Goal: Information Seeking & Learning: Stay updated

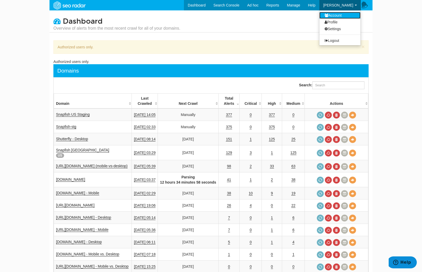
click at [344, 14] on link "Account" at bounding box center [339, 15] width 41 height 7
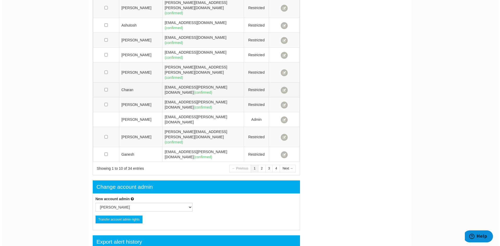
scroll to position [182, 0]
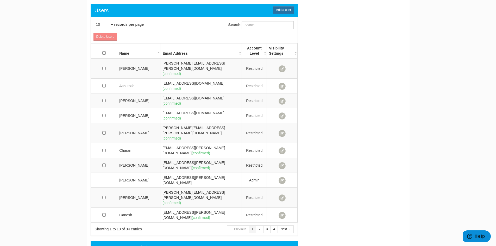
click at [283, 11] on span "Add a user" at bounding box center [283, 10] width 21 height 8
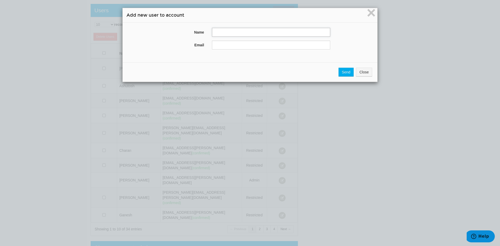
click at [227, 35] on input "text" at bounding box center [271, 32] width 118 height 9
click at [228, 30] on input "text" at bounding box center [271, 32] width 118 height 9
type input "James"
paste input "jwennmacher@shutterfly.com"
type input "jwennmacher@shutterfly.com"
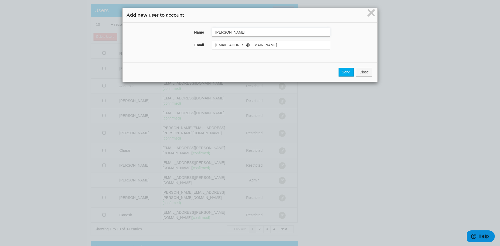
click at [241, 31] on input "James" at bounding box center [271, 32] width 118 height 9
paste input "Wennmacher"
type input "James Wennmacher"
click at [344, 72] on input "Send" at bounding box center [346, 72] width 15 height 9
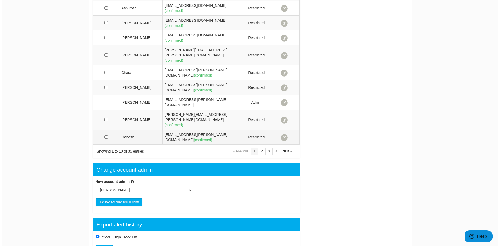
scroll to position [218, 0]
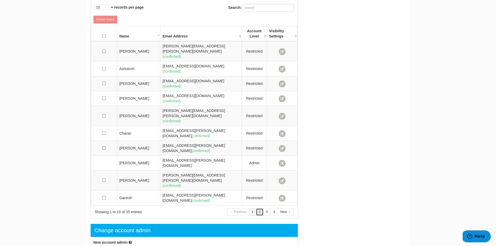
click at [261, 208] on link "2" at bounding box center [260, 212] width 8 height 8
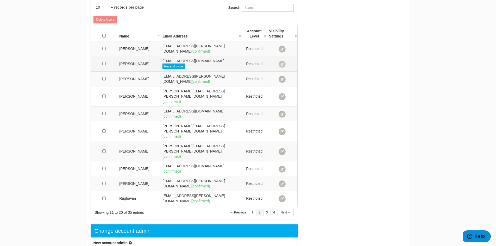
click at [283, 61] on span at bounding box center [282, 64] width 7 height 7
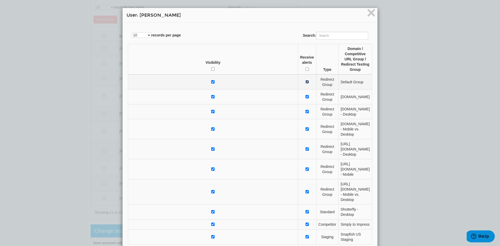
click at [305, 80] on input "checkbox" at bounding box center [306, 81] width 3 height 3
checkbox input "false"
click at [305, 95] on input "checkbox" at bounding box center [306, 96] width 3 height 3
checkbox input "false"
click at [298, 104] on td at bounding box center [307, 111] width 18 height 15
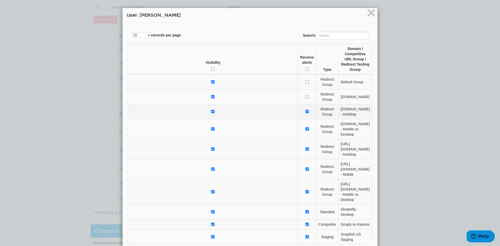
checkbox input "false"
click at [305, 127] on input "checkbox" at bounding box center [306, 128] width 3 height 3
checkbox input "false"
click at [298, 139] on td at bounding box center [307, 149] width 18 height 20
checkbox input "false"
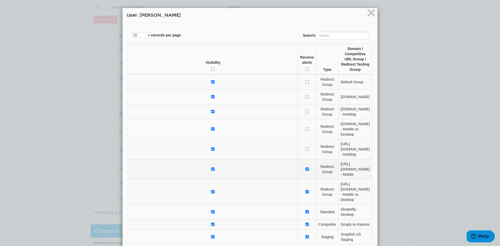
click at [298, 159] on td at bounding box center [307, 169] width 18 height 20
checkbox input "false"
click at [305, 190] on input "checkbox" at bounding box center [306, 191] width 3 height 3
checkbox input "false"
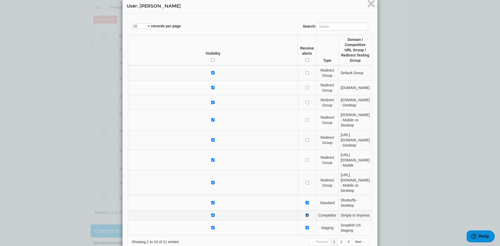
click at [305, 214] on input "checkbox" at bounding box center [306, 215] width 3 height 3
checkbox input "false"
click at [305, 226] on input "checkbox" at bounding box center [306, 227] width 3 height 3
checkbox input "false"
click at [358, 238] on link "Next →" at bounding box center [360, 242] width 16 height 8
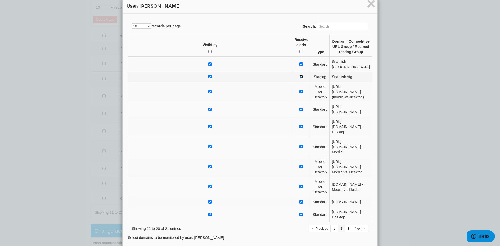
click at [299, 75] on input "checkbox" at bounding box center [300, 76] width 3 height 3
checkbox input "false"
click at [299, 108] on input "checkbox" at bounding box center [300, 109] width 3 height 3
checkbox input "false"
click at [299, 125] on input "checkbox" at bounding box center [300, 126] width 3 height 3
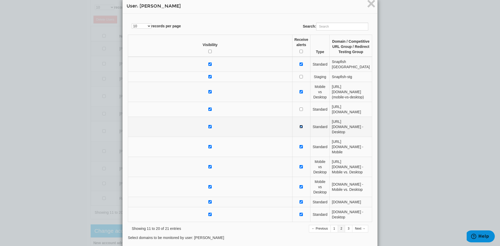
checkbox input "false"
click at [299, 108] on input "checkbox" at bounding box center [300, 109] width 3 height 3
checkbox input "false"
click at [299, 125] on input "checkbox" at bounding box center [300, 126] width 3 height 3
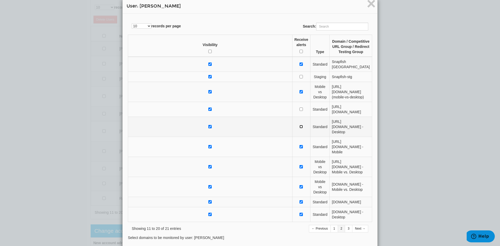
checkbox input "true"
click at [299, 185] on input "checkbox" at bounding box center [300, 186] width 3 height 3
checkbox input "false"
click at [355, 225] on link "Next →" at bounding box center [360, 229] width 16 height 8
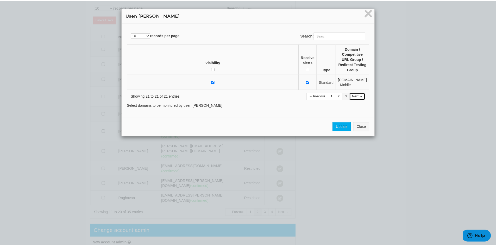
scroll to position [0, 0]
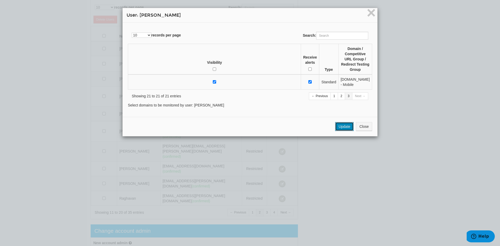
click at [343, 122] on button "Update" at bounding box center [344, 126] width 18 height 9
click at [371, 11] on span "×" at bounding box center [371, 12] width 9 height 17
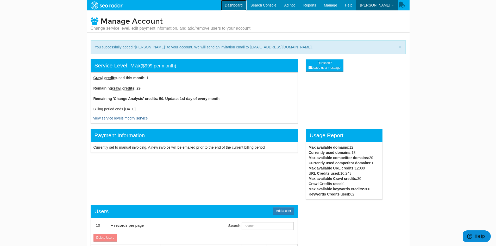
click at [242, 4] on link "Dashboard" at bounding box center [234, 5] width 26 height 10
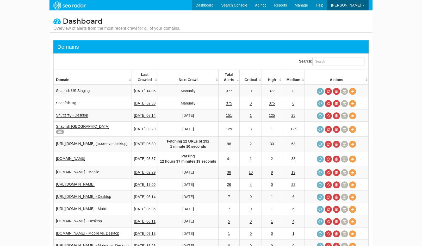
scroll to position [21, 0]
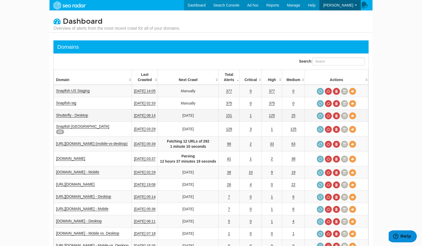
click at [72, 119] on td "Shutterfly - Desktop" at bounding box center [93, 115] width 78 height 12
click at [232, 115] on link "151" at bounding box center [229, 115] width 6 height 4
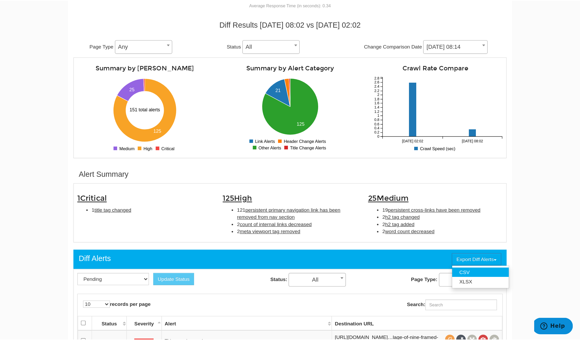
scroll to position [61, 0]
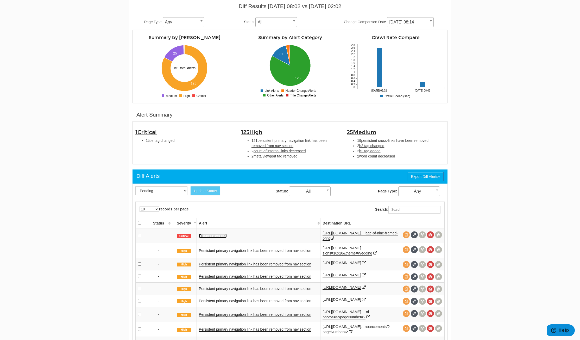
click at [217, 236] on link "Title tag changed" at bounding box center [213, 235] width 28 height 4
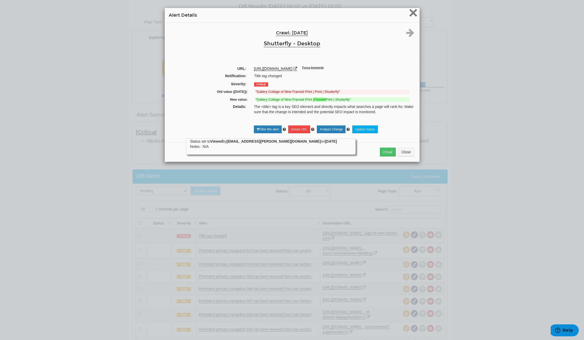
click at [412, 13] on span "×" at bounding box center [413, 12] width 9 height 17
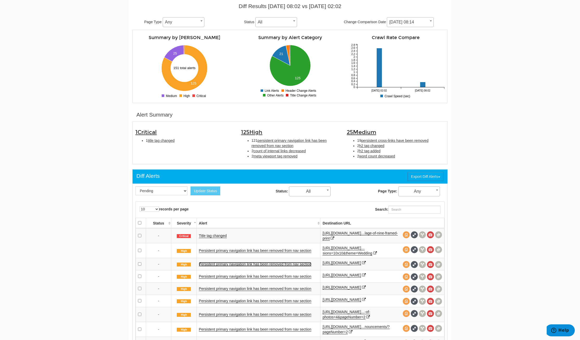
click at [283, 246] on link "Persistent primary navigation link has been removed from nav section" at bounding box center [255, 264] width 112 height 4
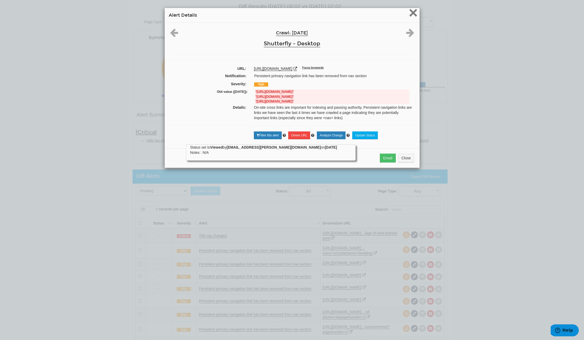
click at [410, 14] on span "×" at bounding box center [413, 12] width 9 height 17
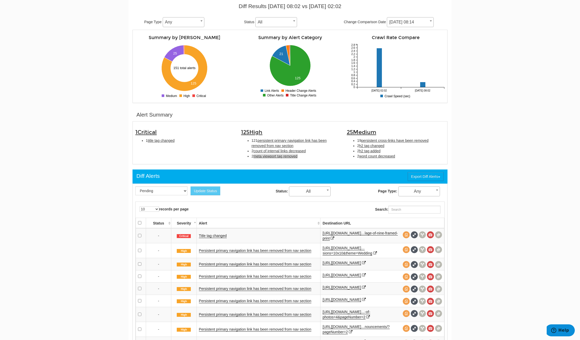
click at [289, 156] on span "meta viewport tag removed" at bounding box center [276, 156] width 44 height 4
type input "meta viewport tag removed"
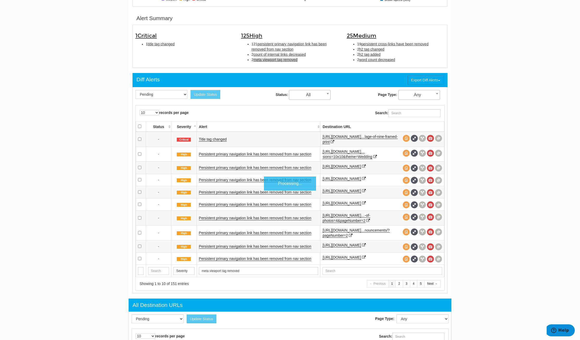
scroll to position [169, 0]
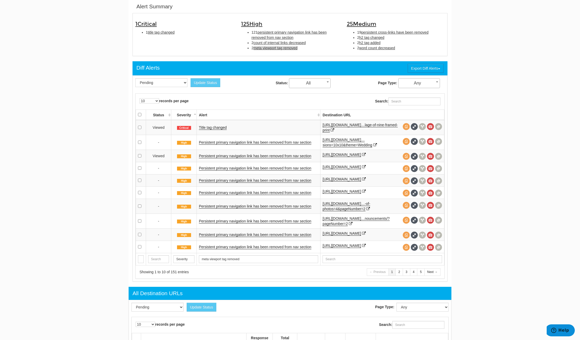
click at [284, 47] on span "meta viewport tag removed" at bounding box center [276, 48] width 44 height 4
click at [413, 83] on span "Any" at bounding box center [419, 82] width 41 height 7
click at [413, 102] on input "Search:" at bounding box center [415, 101] width 52 height 8
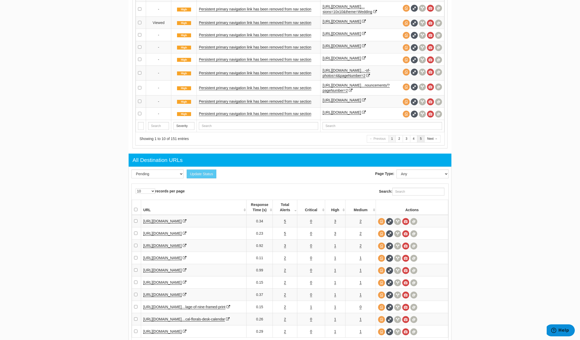
scroll to position [290, 0]
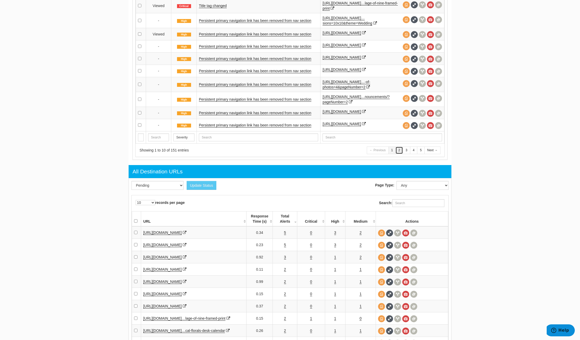
click at [399, 154] on link "2" at bounding box center [400, 150] width 8 height 8
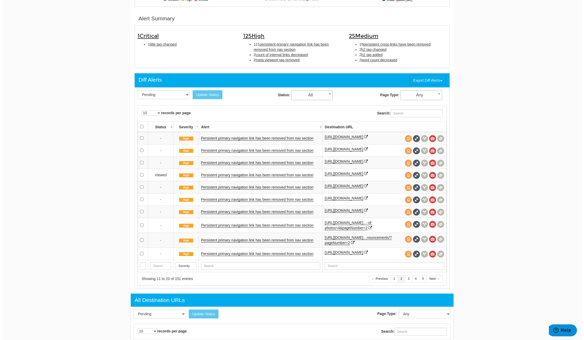
scroll to position [108, 0]
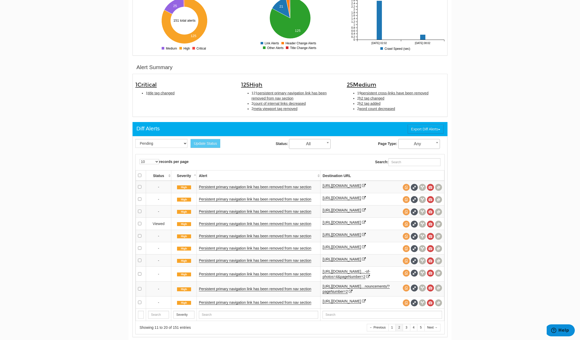
click at [205, 174] on th "Alert" at bounding box center [259, 175] width 124 height 10
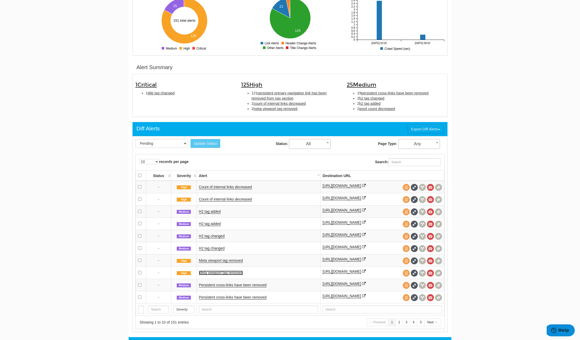
click at [231, 246] on link "Meta viewport tag removed" at bounding box center [221, 272] width 44 height 4
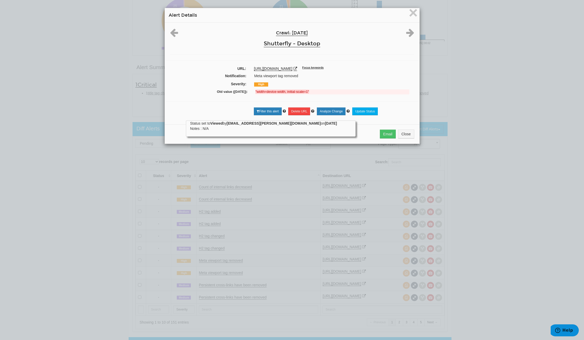
click at [416, 16] on div "× Alert Details" at bounding box center [292, 15] width 255 height 15
click at [413, 13] on span "×" at bounding box center [413, 12] width 9 height 17
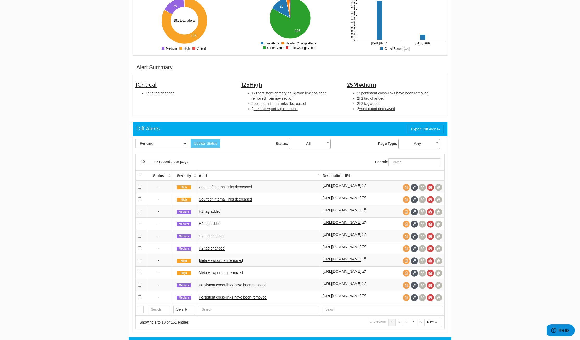
click at [226, 246] on link "Meta viewport tag removed" at bounding box center [221, 260] width 44 height 4
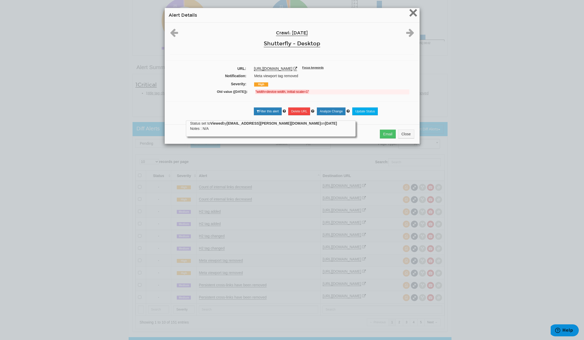
click at [414, 12] on span "×" at bounding box center [413, 12] width 9 height 17
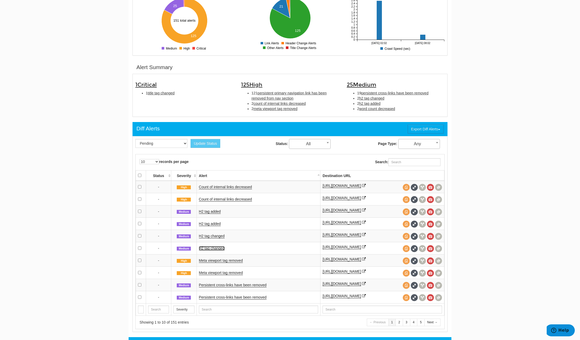
click at [216, 246] on link "H2 tag changed" at bounding box center [212, 248] width 26 height 4
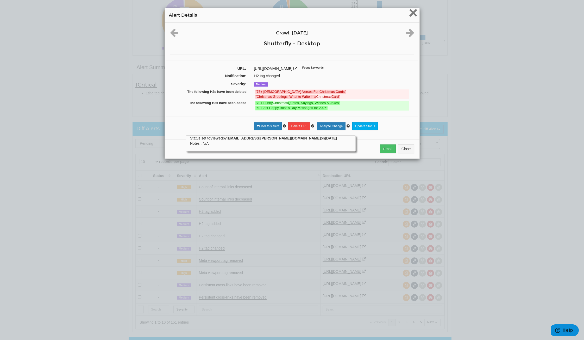
click at [410, 10] on span "×" at bounding box center [413, 12] width 9 height 17
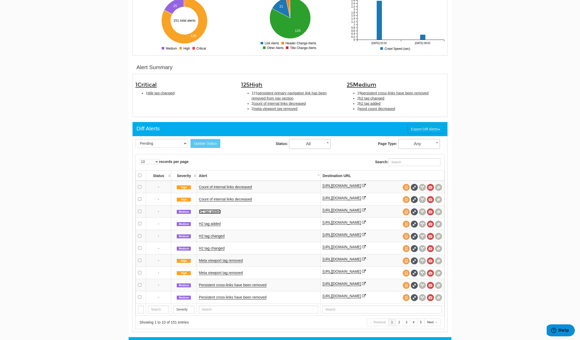
click at [209, 214] on link "H2 tag added" at bounding box center [210, 211] width 22 height 4
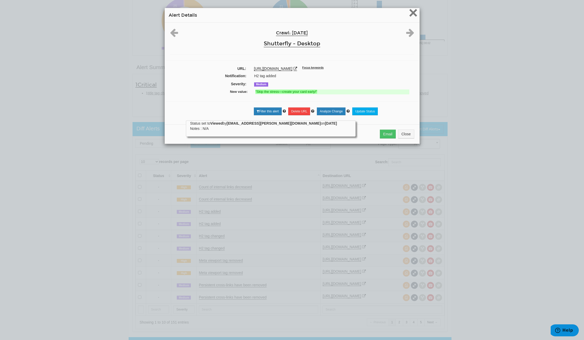
click at [409, 9] on span "×" at bounding box center [413, 12] width 9 height 17
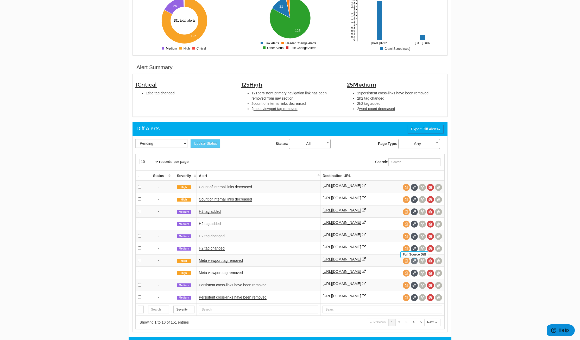
click at [417, 246] on span at bounding box center [414, 260] width 7 height 7
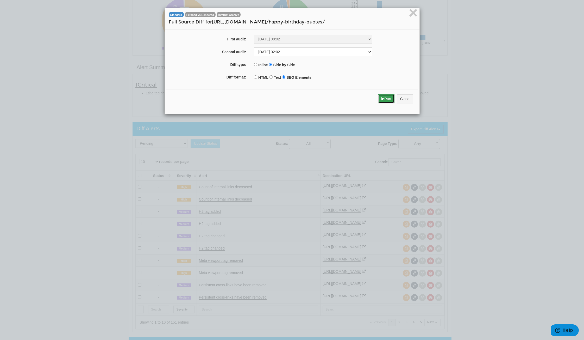
click at [388, 99] on button "Run" at bounding box center [386, 98] width 16 height 9
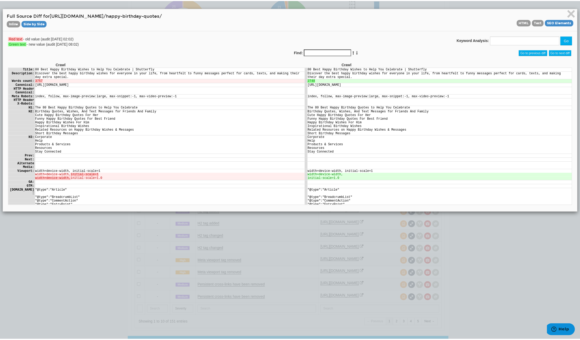
scroll to position [0, 0]
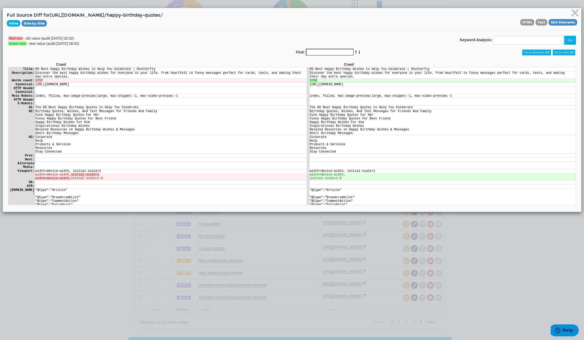
click at [15, 23] on span "Inline" at bounding box center [14, 23] width 14 height 7
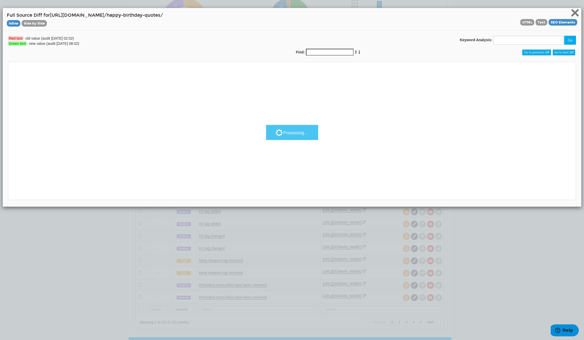
click at [422, 12] on span "×" at bounding box center [575, 12] width 9 height 17
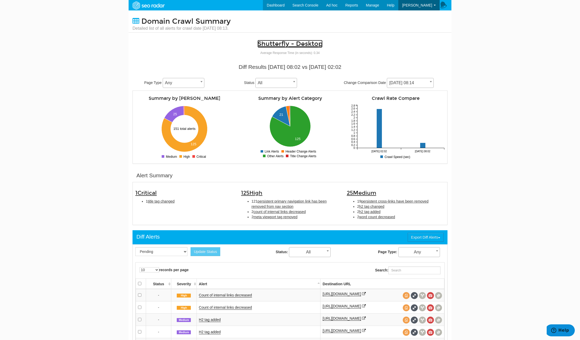
click at [307, 45] on link "Shutterfly - Desktop" at bounding box center [290, 44] width 65 height 8
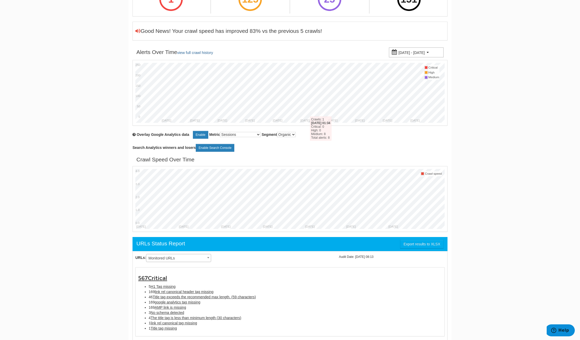
scroll to position [122, 0]
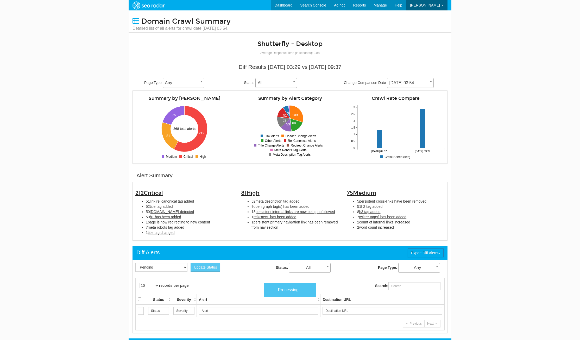
scroll to position [21, 0]
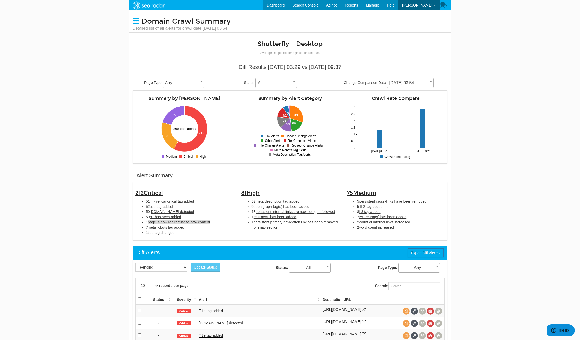
click at [194, 221] on span "page is now redirecting to new content" at bounding box center [179, 222] width 62 height 4
type input "page is now redirecting to new content"
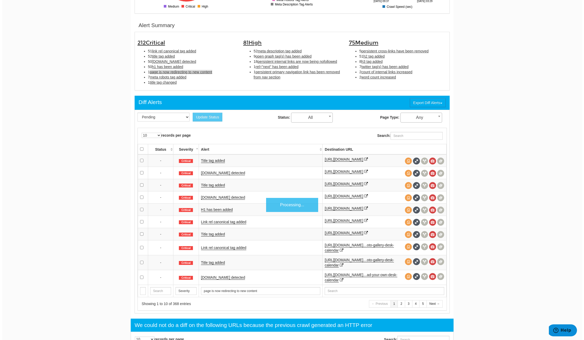
scroll to position [169, 0]
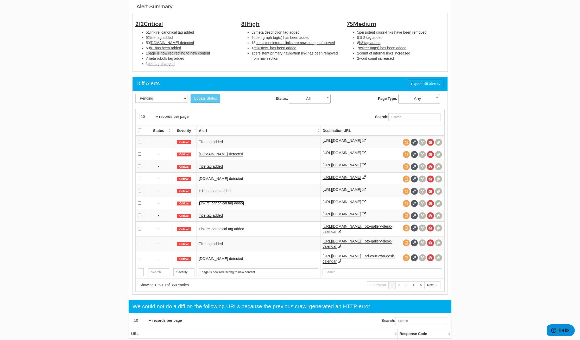
click at [234, 205] on link "Link rel canonical tag added" at bounding box center [221, 203] width 45 height 4
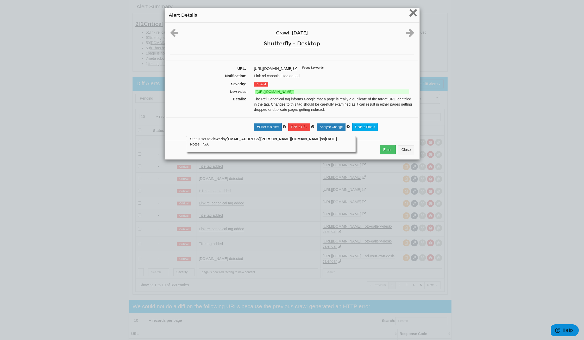
click at [411, 11] on span "×" at bounding box center [413, 12] width 9 height 17
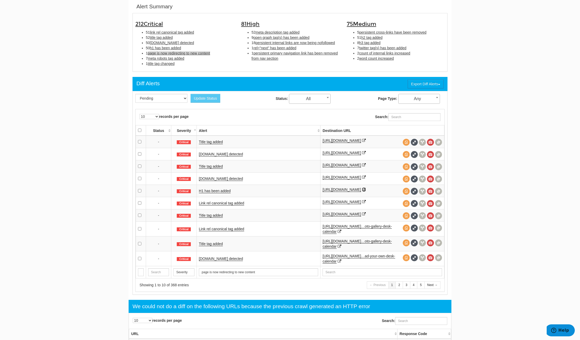
click at [362, 191] on icon at bounding box center [364, 189] width 4 height 4
click at [168, 58] on span "meta robots tag added" at bounding box center [166, 58] width 36 height 4
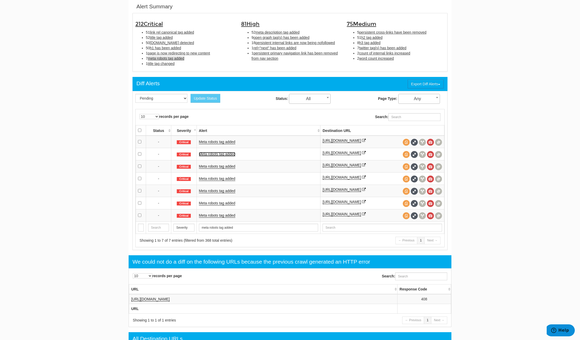
click at [224, 155] on link "Meta robots tag added" at bounding box center [217, 154] width 36 height 4
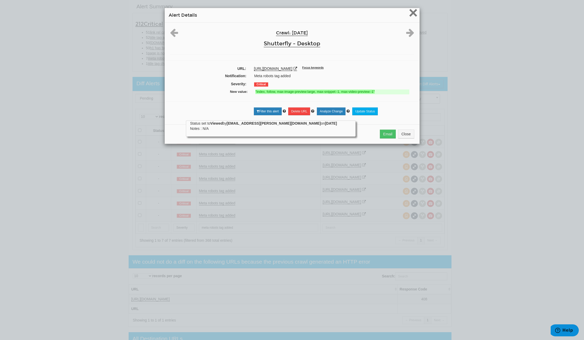
click at [413, 13] on span "×" at bounding box center [413, 12] width 9 height 17
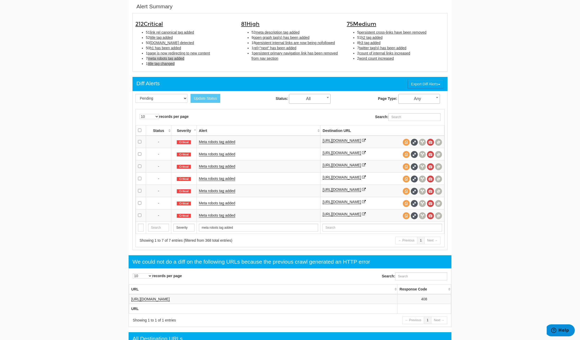
click at [162, 63] on span "title tag changed" at bounding box center [161, 63] width 27 height 4
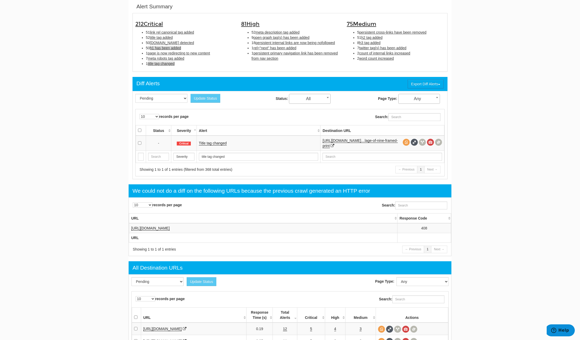
click at [159, 49] on span "h1 has been added" at bounding box center [165, 48] width 31 height 4
type input "h1 has been added"
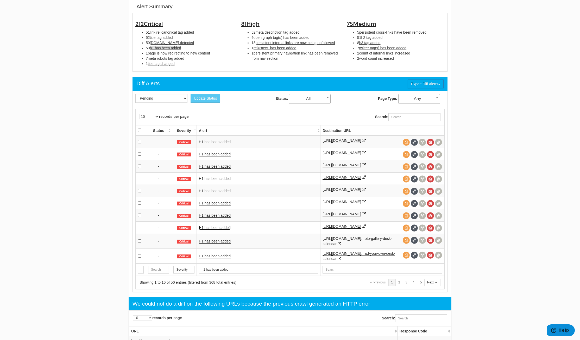
click at [214, 230] on link "H1 has been added" at bounding box center [215, 227] width 32 height 4
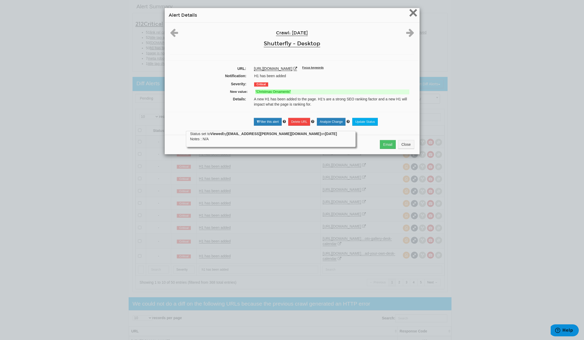
click at [411, 9] on span "×" at bounding box center [413, 12] width 9 height 17
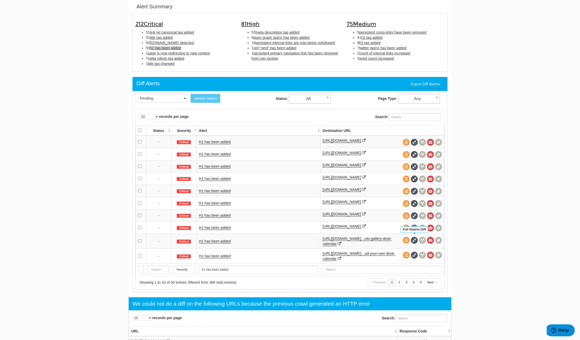
click at [415, 231] on span at bounding box center [414, 227] width 7 height 7
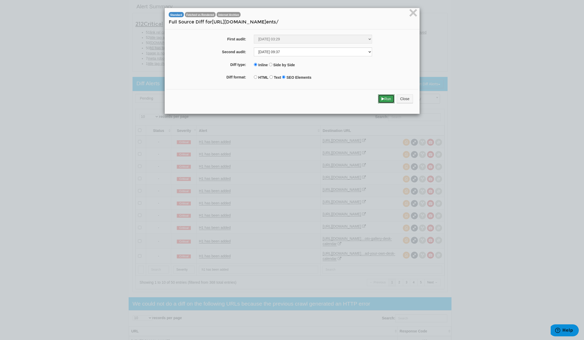
click at [388, 96] on button "Run" at bounding box center [386, 98] width 16 height 9
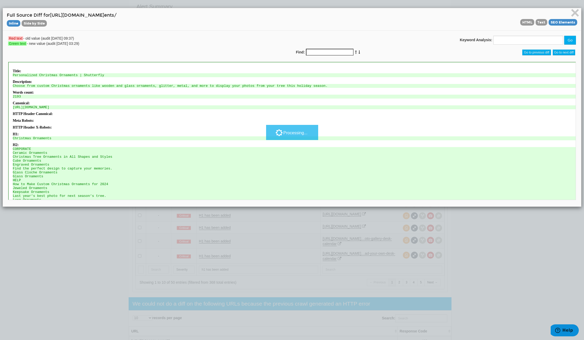
scroll to position [0, 0]
click at [536, 23] on span "Text" at bounding box center [542, 22] width 12 height 7
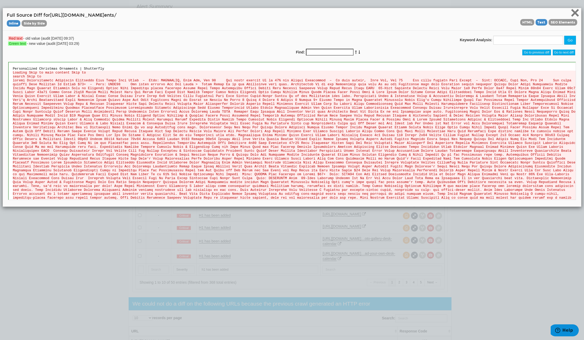
click at [572, 11] on span "×" at bounding box center [575, 12] width 9 height 17
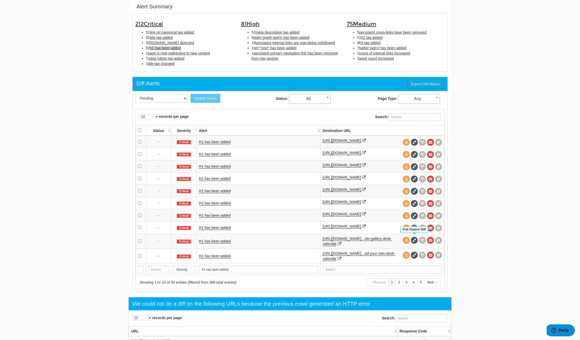
click at [415, 231] on span at bounding box center [414, 227] width 7 height 7
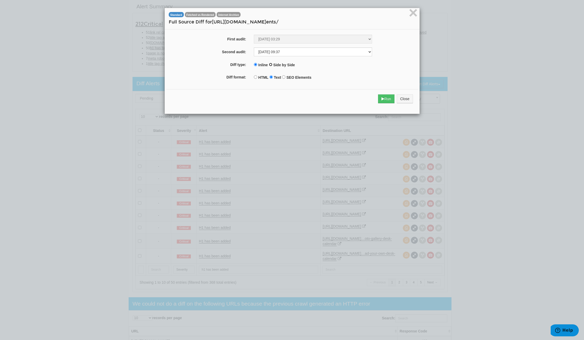
click at [270, 63] on input "Side by Side" at bounding box center [270, 64] width 3 height 3
radio input "true"
click at [386, 97] on button "Run" at bounding box center [386, 98] width 16 height 9
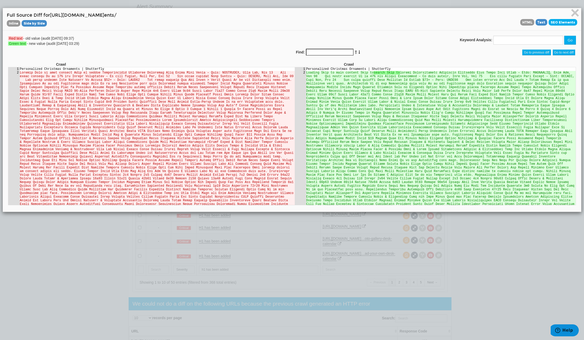
click at [552, 22] on span "SEO Elements" at bounding box center [563, 22] width 29 height 7
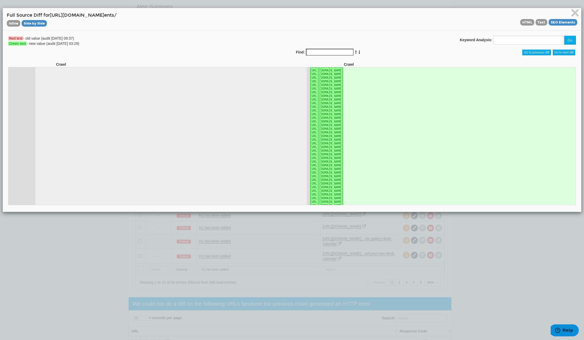
scroll to position [2187, 0]
click at [526, 22] on span "HTML" at bounding box center [527, 22] width 14 height 7
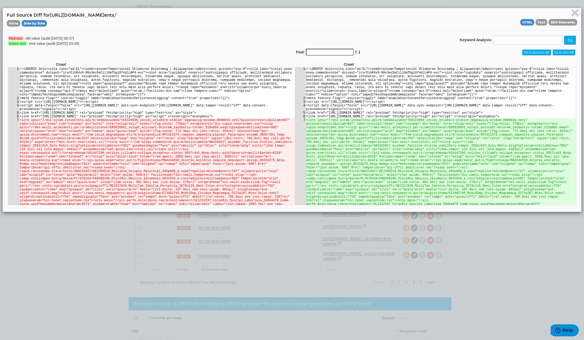
scroll to position [0, 0]
click at [79, 118] on td "<link href="[URL][DOMAIN_NAME]" rel="preload" fetchpriority="high" as="script" …" at bounding box center [157, 116] width 275 height 4
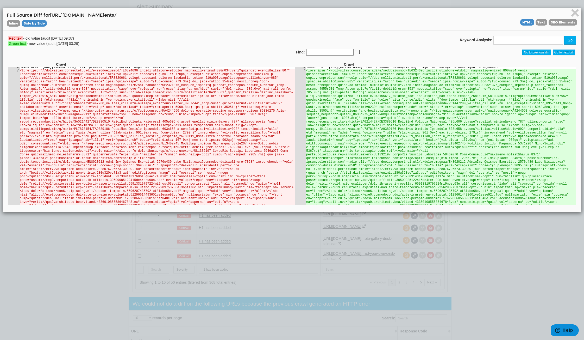
scroll to position [61, 0]
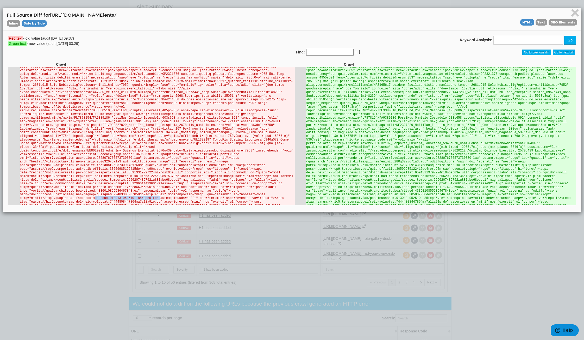
drag, startPoint x: 136, startPoint y: 191, endPoint x: 197, endPoint y: 192, distance: 61.2
click at [197, 192] on td "pages","siteExperience":"d.web"}},"session":{"partner":{"id":"SFLY","subId":"WE…" at bounding box center [157, 184] width 275 height 255
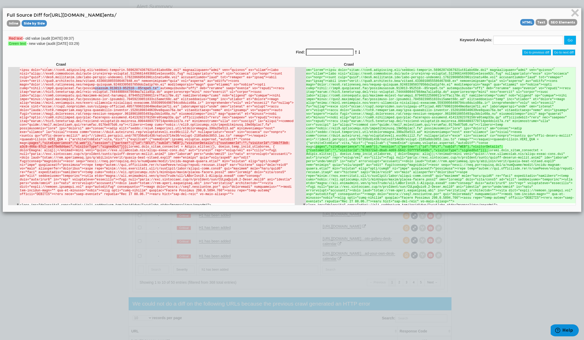
scroll to position [122, 0]
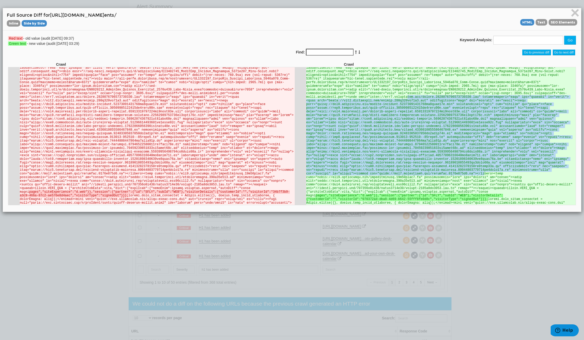
drag, startPoint x: 400, startPoint y: 169, endPoint x: 339, endPoint y: 94, distance: 96.7
click at [339, 94] on td "pages","siteExperience":"d.web"}},"session":{"partner":{"id":"SFLY","subId":"WE…" at bounding box center [441, 123] width 270 height 255
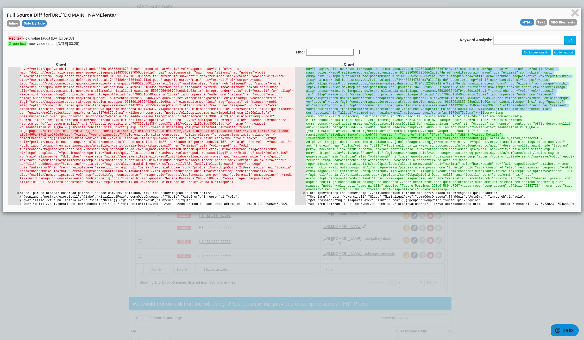
scroll to position [0, 0]
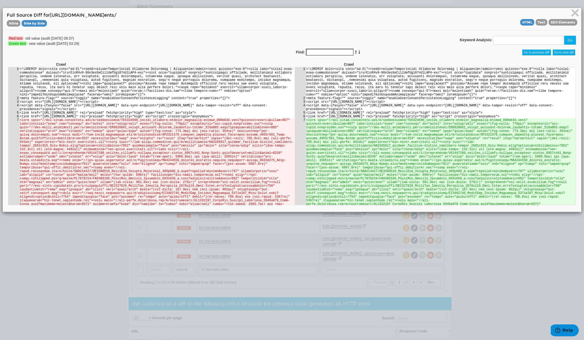
drag, startPoint x: 180, startPoint y: 172, endPoint x: 20, endPoint y: 122, distance: 167.3
click at [20, 122] on td "pages","siteExperience":"d.web"}},"session":{"partner":{"id":"SFLY","subId":"WE…" at bounding box center [157, 245] width 275 height 255
copy td "<link href="//cdn-image.staticsfly.com/i/landingpages/WF1076664_mobile_standard…"
click at [429, 135] on td "pages","siteExperience":"d.web"}},"session":{"partner":{"id":"SFLY","subId":"WE…" at bounding box center [441, 245] width 270 height 255
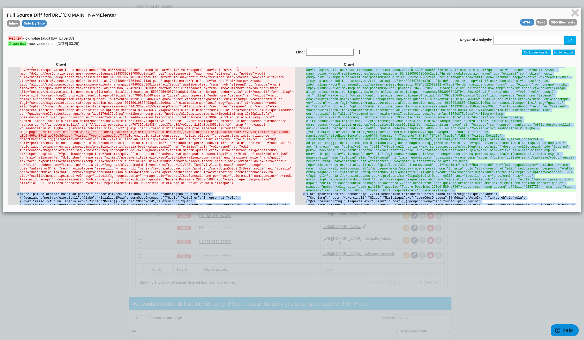
scroll to position [192, 0]
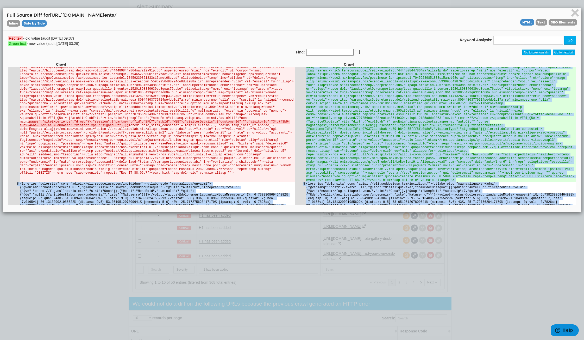
drag, startPoint x: 303, startPoint y: 124, endPoint x: 477, endPoint y: 164, distance: 178.8
click at [477, 164] on td "pages","siteExperience":"d.web"}},"session":{"partner":{"id":"SFLY","subId":"WE…" at bounding box center [441, 53] width 270 height 255
copy td "<link href="//cdn-image.staticsfly.com/i/landingpages/WF1076664_mobile_standard…"
click at [443, 148] on td "pages","siteExperience":"d.web"}},"session":{"partner":{"id":"SFLY","subId":"WE…" at bounding box center [441, 53] width 270 height 255
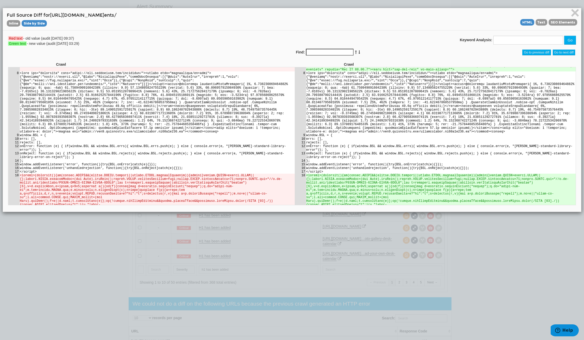
scroll to position [313, 0]
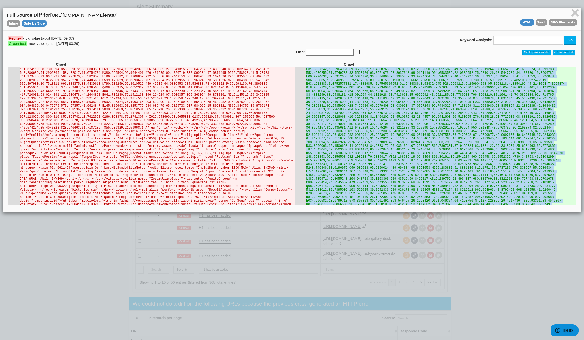
scroll to position [13783, 0]
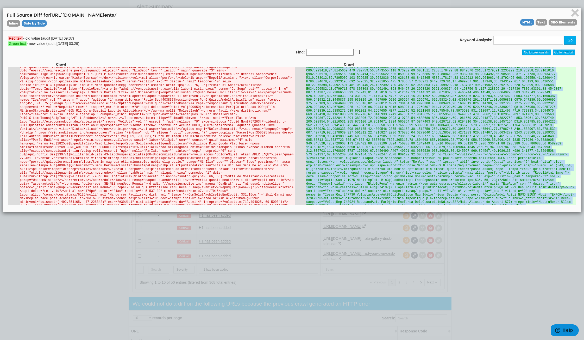
copy td "<script>(function(){if(window.BOOMR&&(window.BOOMR.version||window.BOOMR.snippe…"
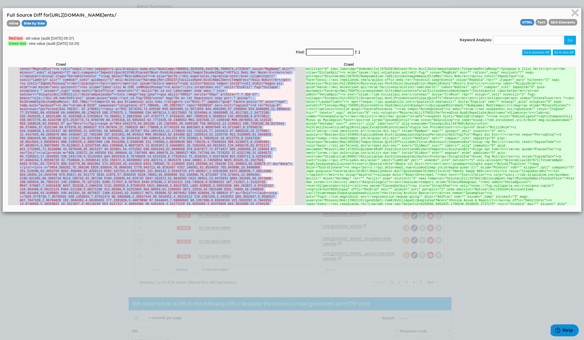
scroll to position [12932, 0]
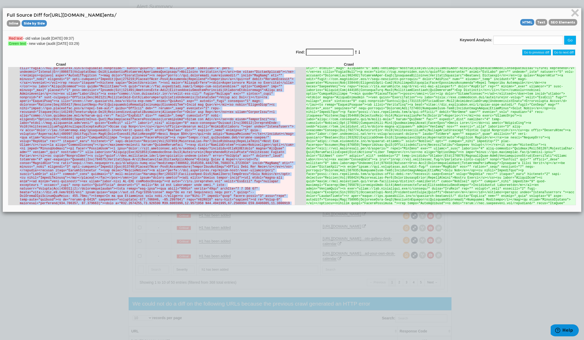
copy td "<script>(function(){if(window.BOOMR&&(window.BOOMR.version||window.BOOMR.snippe…"
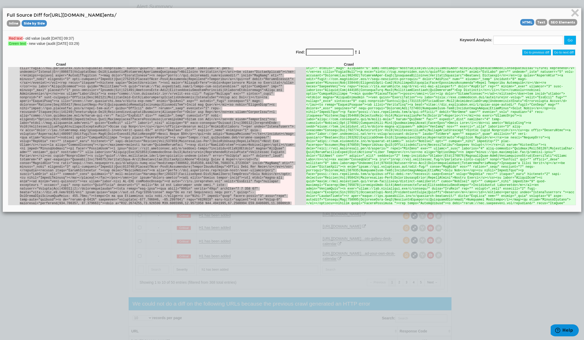
click at [335, 51] on input "Find:" at bounding box center [330, 52] width 48 height 7
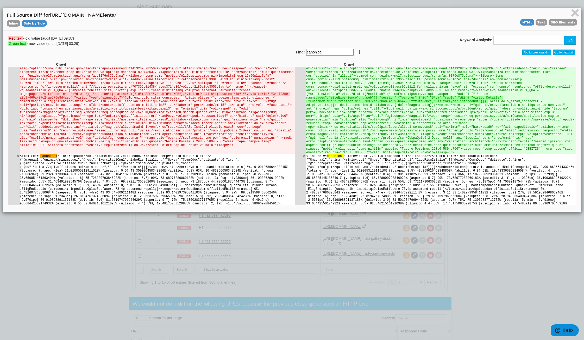
scroll to position [231, 0]
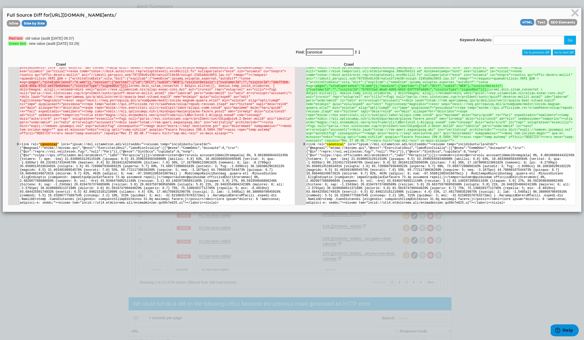
drag, startPoint x: 327, startPoint y: 53, endPoint x: 274, endPoint y: 55, distance: 52.1
click at [274, 55] on div "Red text - old value (audit 08/08/2025 09:37) Green text - new value (audit 08/…" at bounding box center [292, 49] width 576 height 26
type input "title"
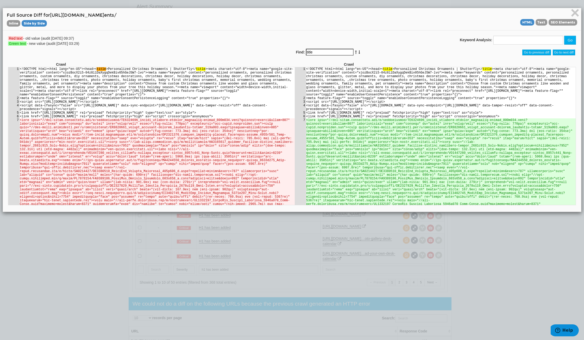
click at [513, 89] on td "<!DOCTYPE html><html lang="en-US"><head>< title >Personalized Christmas Ornamen…" at bounding box center [441, 81] width 270 height 29
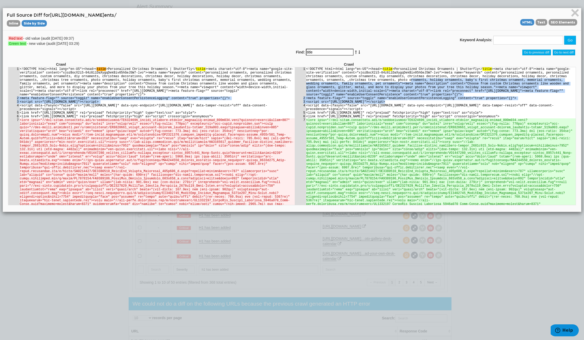
drag, startPoint x: 361, startPoint y: 79, endPoint x: 367, endPoint y: 103, distance: 24.4
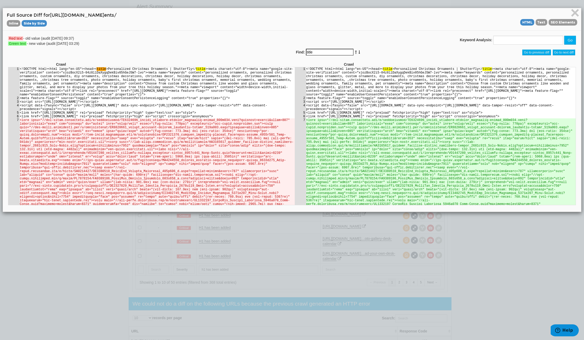
click at [358, 118] on td "<link href="[URL][DOMAIN_NAME]" rel="preload" fetchpriority="high" as="script" …" at bounding box center [441, 116] width 270 height 4
click at [553, 22] on span "SEO Elements" at bounding box center [563, 22] width 29 height 7
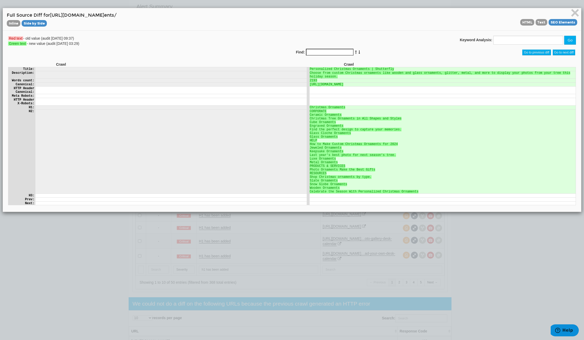
click at [318, 78] on td "Choose from custom Christmas ornaments like wooden and glass ornaments, glitter…" at bounding box center [442, 74] width 266 height 7
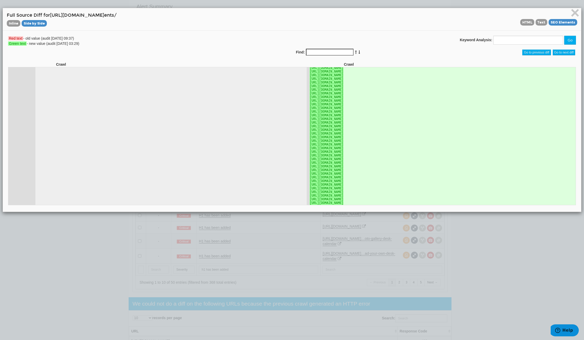
scroll to position [1654, 0]
click at [536, 19] on span "Text" at bounding box center [542, 22] width 12 height 7
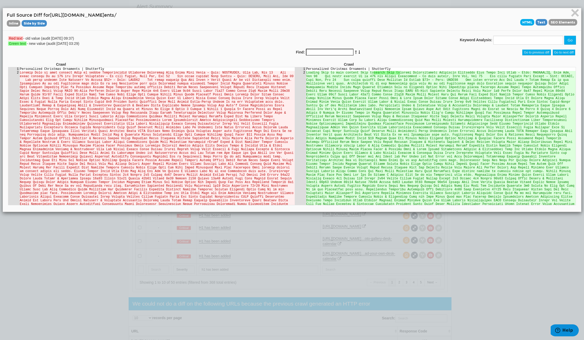
scroll to position [0, 0]
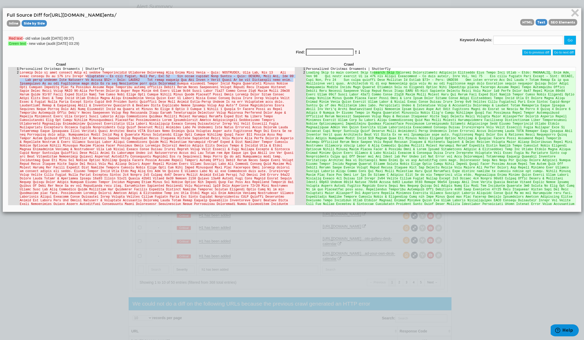
drag, startPoint x: 57, startPoint y: 76, endPoint x: 109, endPoint y: 83, distance: 52.7
click at [109, 83] on td at bounding box center [157, 187] width 275 height 233
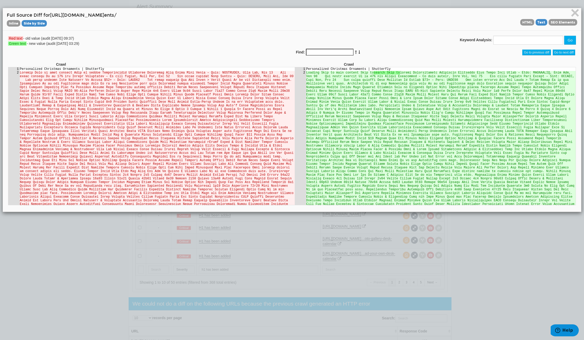
click at [110, 115] on td at bounding box center [157, 187] width 275 height 233
drag, startPoint x: 28, startPoint y: 74, endPoint x: 68, endPoint y: 73, distance: 40.1
click at [68, 73] on td at bounding box center [157, 187] width 275 height 233
click at [103, 95] on td at bounding box center [157, 187] width 275 height 233
click at [528, 21] on span "HTML" at bounding box center [527, 22] width 14 height 7
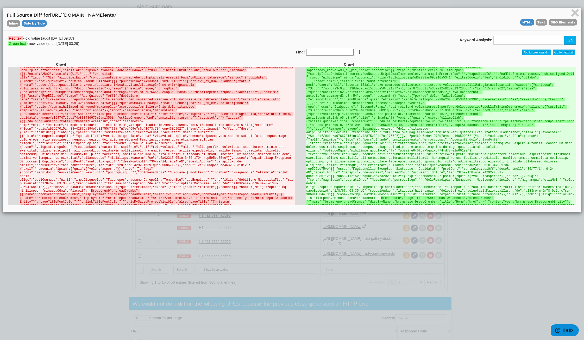
scroll to position [851, 0]
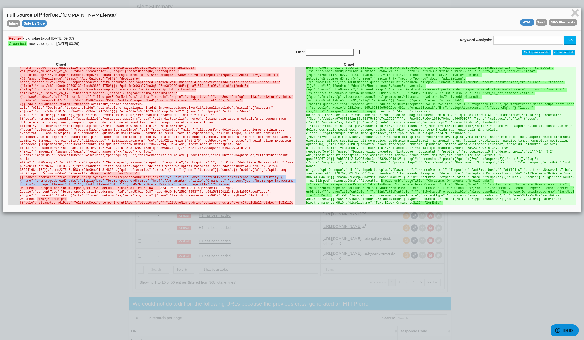
drag, startPoint x: 148, startPoint y: 118, endPoint x: 214, endPoint y: 124, distance: 66.7
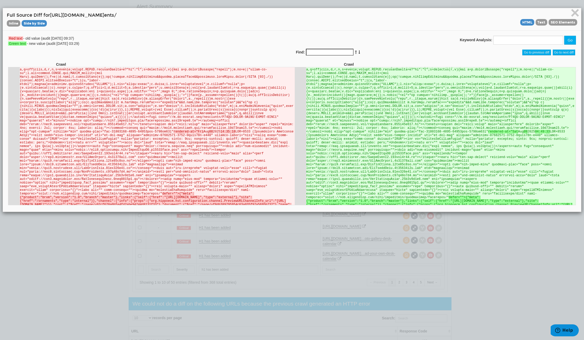
scroll to position [425, 0]
click at [456, 196] on ins "defer="">{"meta":{"product":"brxm","version":"1.0","branch":"master"},"links":{…" at bounding box center [439, 209] width 266 height 26
drag, startPoint x: 438, startPoint y: 161, endPoint x: 465, endPoint y: 160, distance: 27.1
click at [463, 196] on ins "defer="">{"meta":{"product":"brxm","version":"1.0","branch":"master"},"links":{…" at bounding box center [439, 209] width 266 height 26
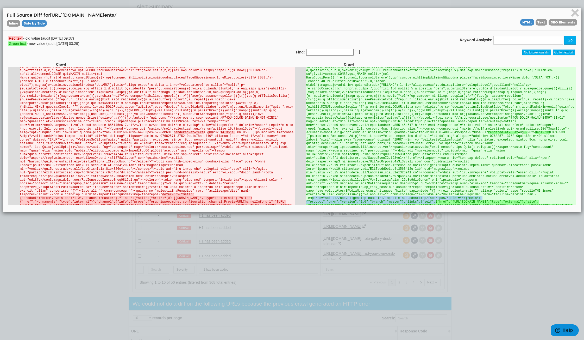
drag, startPoint x: 423, startPoint y: 163, endPoint x: 305, endPoint y: 161, distance: 118.0
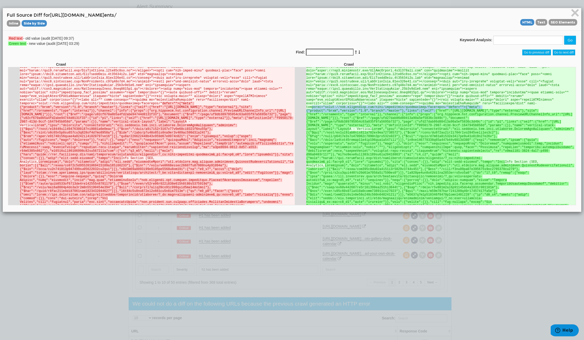
scroll to position [486, 0]
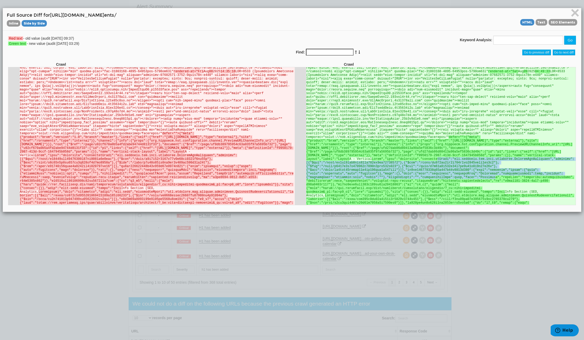
drag, startPoint x: 436, startPoint y: 127, endPoint x: 476, endPoint y: 144, distance: 43.2
click at [476, 157] on ins at bounding box center [440, 175] width 268 height 36
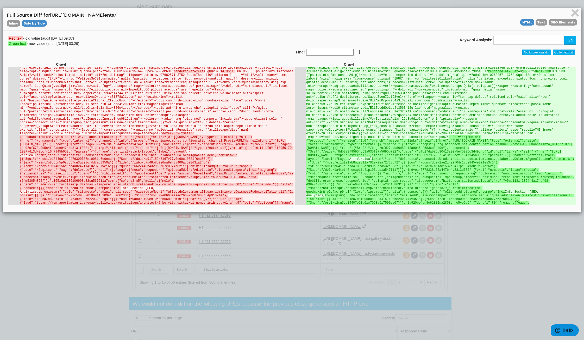
click at [399, 157] on ins at bounding box center [440, 175] width 268 height 36
drag, startPoint x: 346, startPoint y: 143, endPoint x: 448, endPoint y: 145, distance: 101.3
click at [448, 157] on ins at bounding box center [440, 175] width 268 height 36
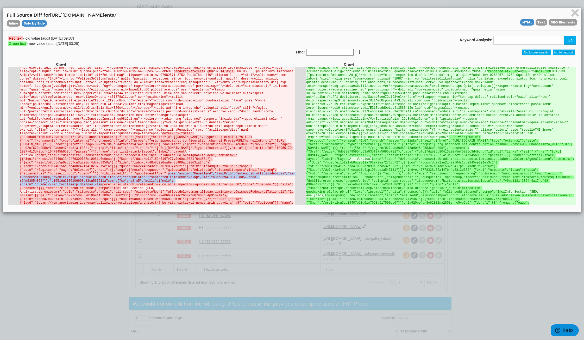
drag, startPoint x: 155, startPoint y: 141, endPoint x: 236, endPoint y: 148, distance: 81.3
click at [236, 153] on del at bounding box center [157, 171] width 274 height 36
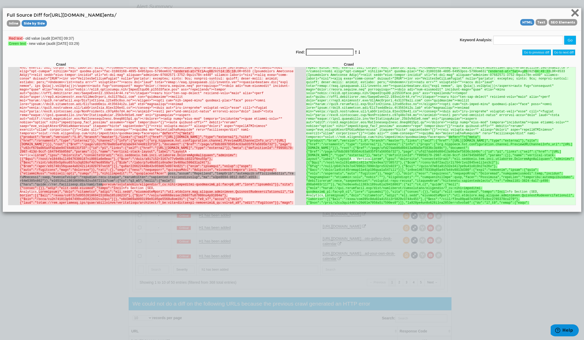
click at [573, 13] on span "×" at bounding box center [575, 12] width 9 height 17
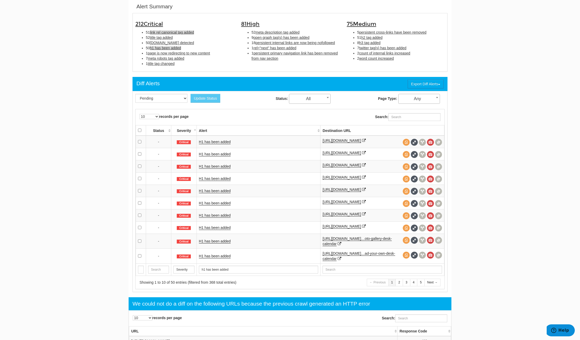
click at [180, 32] on span "link rel canonical tag added" at bounding box center [172, 32] width 44 height 4
type input "link rel canonical tag added"
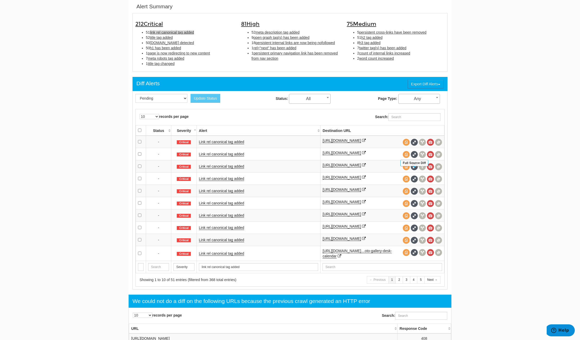
click at [414, 170] on span at bounding box center [414, 166] width 7 height 7
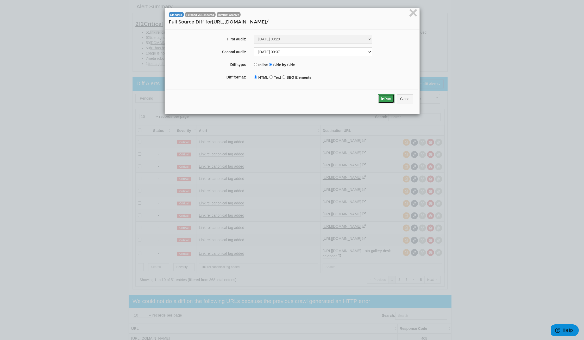
click at [385, 100] on button "Run" at bounding box center [386, 98] width 16 height 9
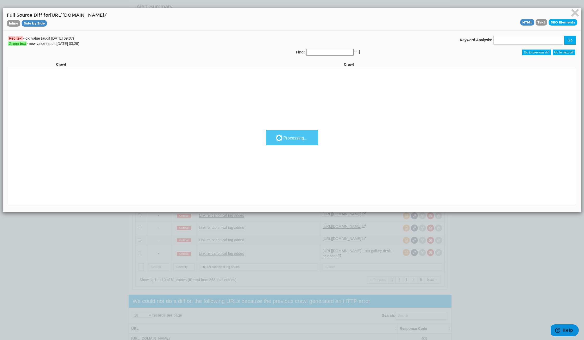
click at [564, 23] on span "SEO Elements" at bounding box center [563, 22] width 29 height 7
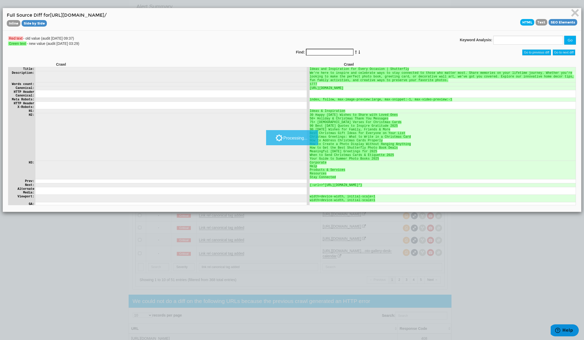
scroll to position [0, 0]
click at [521, 21] on span "HTML" at bounding box center [527, 22] width 14 height 7
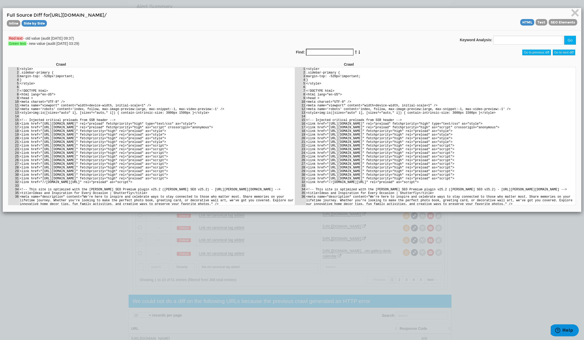
click at [133, 87] on td at bounding box center [157, 87] width 275 height 4
click at [35, 83] on td "</style>" at bounding box center [157, 84] width 275 height 4
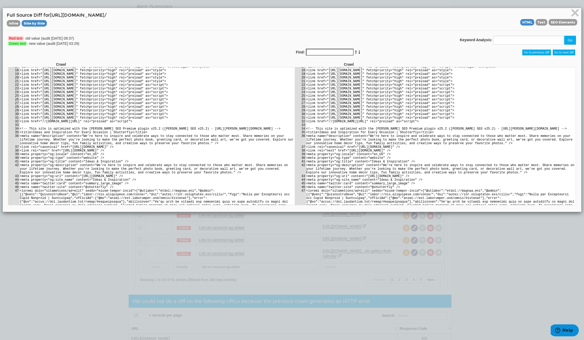
drag, startPoint x: 417, startPoint y: 151, endPoint x: 305, endPoint y: 152, distance: 111.5
click at [306, 148] on td "<link rel="canonical" href="https://www.shutterfly.com/ideas/" />" at bounding box center [441, 147] width 270 height 4
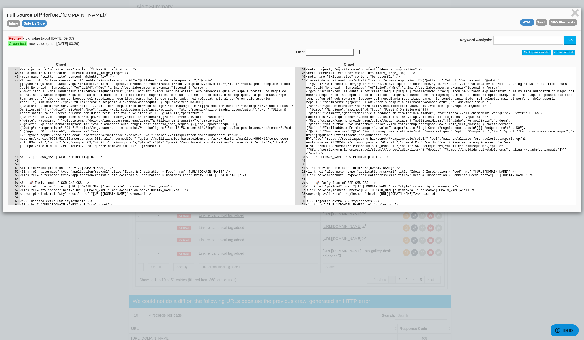
scroll to position [182, 0]
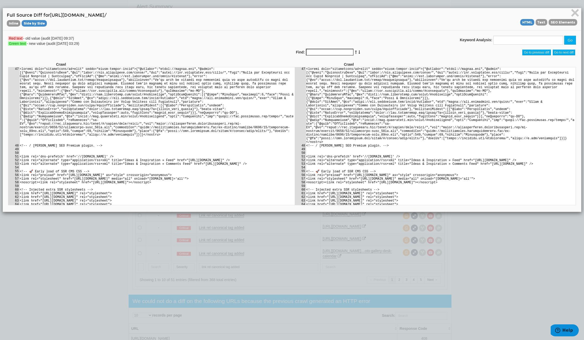
click at [366, 158] on td "<link rel="alternate" type="application/rss+xml" title="Ideas & Inspiration » F…" at bounding box center [441, 160] width 270 height 4
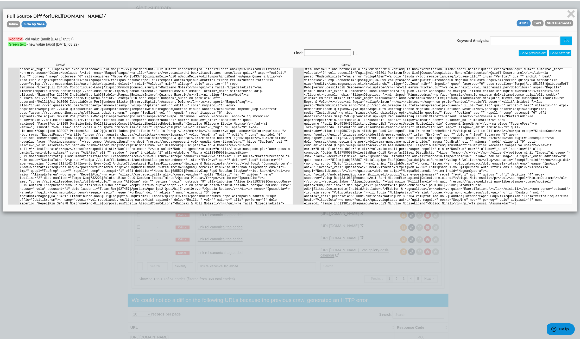
scroll to position [7899, 0]
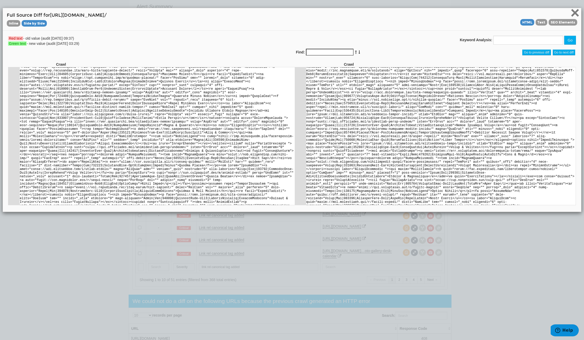
click at [572, 15] on span "×" at bounding box center [575, 12] width 9 height 17
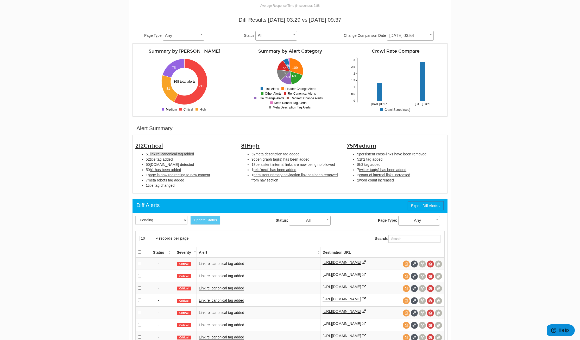
scroll to position [0, 0]
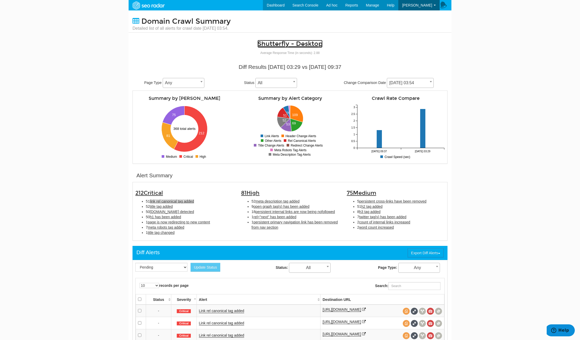
click at [309, 44] on link "Shutterfly - Desktop" at bounding box center [290, 44] width 65 height 8
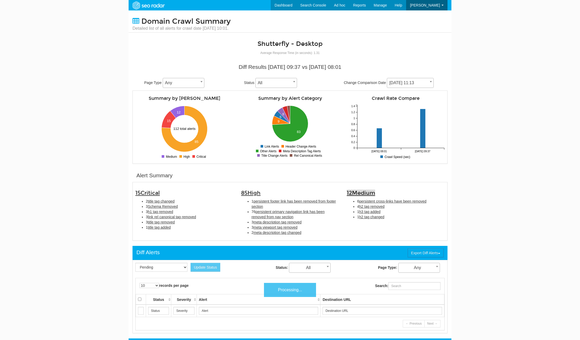
scroll to position [21, 0]
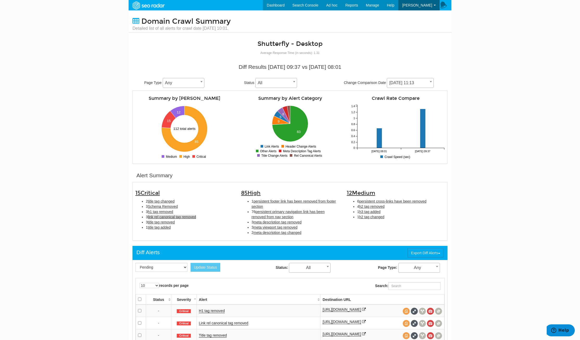
click at [183, 218] on span "link rel canonical tag removed" at bounding box center [172, 217] width 48 height 4
type input "link rel canonical tag removed"
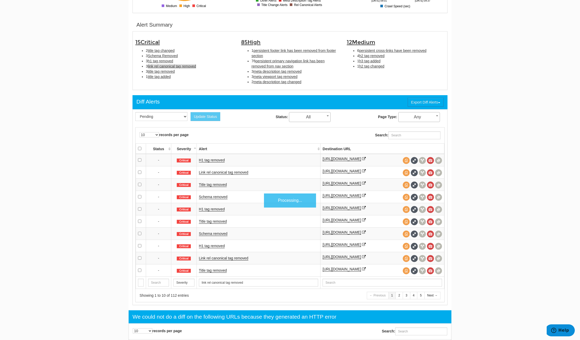
scroll to position [169, 0]
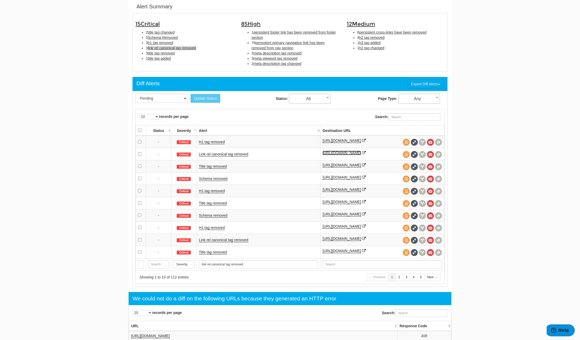
click at [357, 154] on link "[URL][DOMAIN_NAME]" at bounding box center [342, 153] width 39 height 4
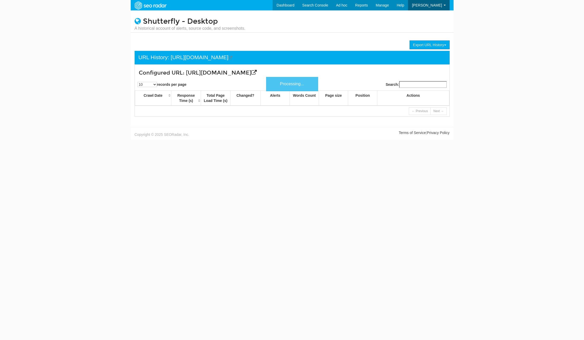
scroll to position [21, 0]
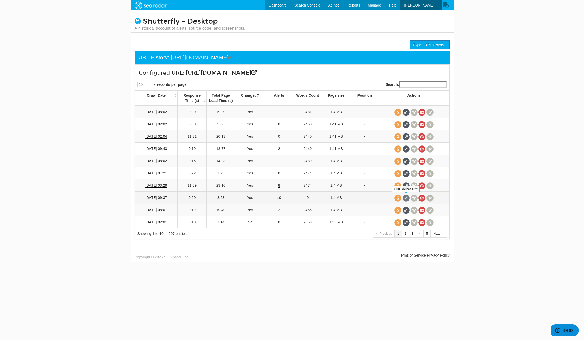
click at [407, 197] on span at bounding box center [406, 197] width 7 height 7
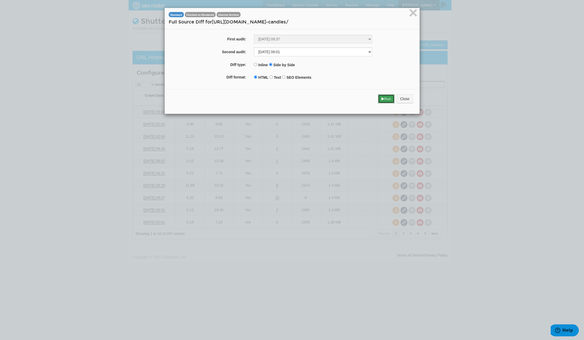
click at [386, 100] on button "Run" at bounding box center [386, 98] width 16 height 9
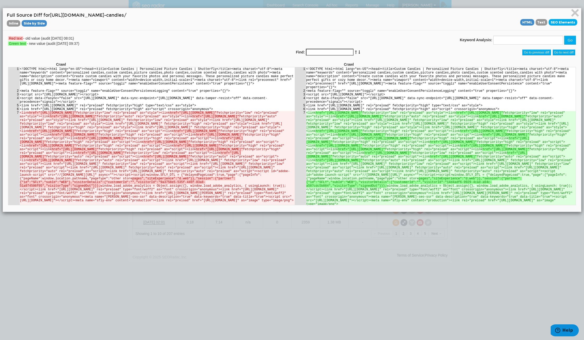
scroll to position [0, 0]
click at [559, 21] on span "SEO Elements" at bounding box center [563, 22] width 29 height 7
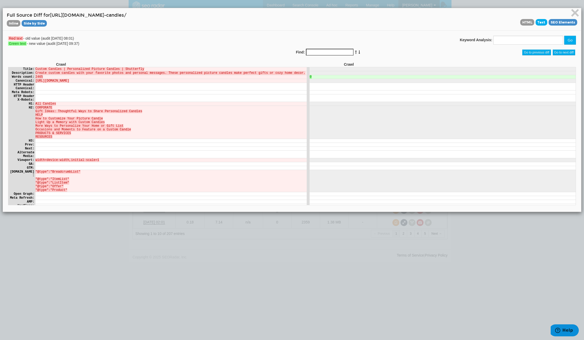
click at [541, 22] on span "Text" at bounding box center [542, 22] width 12 height 7
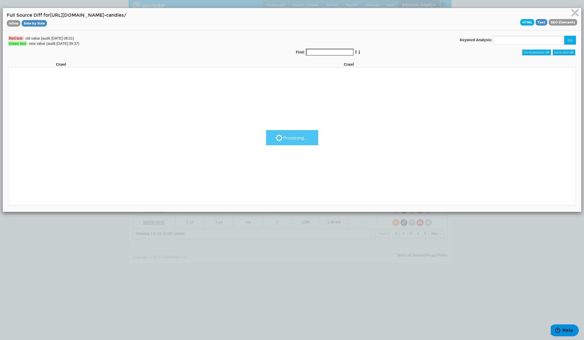
click at [521, 24] on span "HTML" at bounding box center [527, 22] width 14 height 7
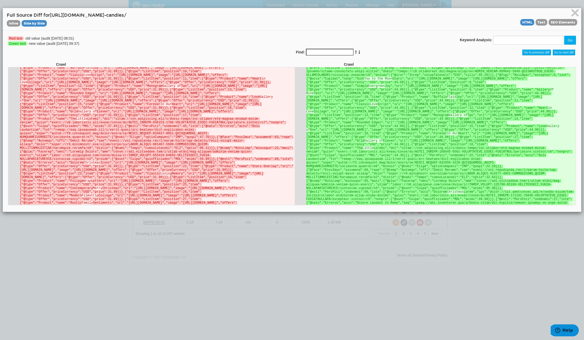
scroll to position [9418, 0]
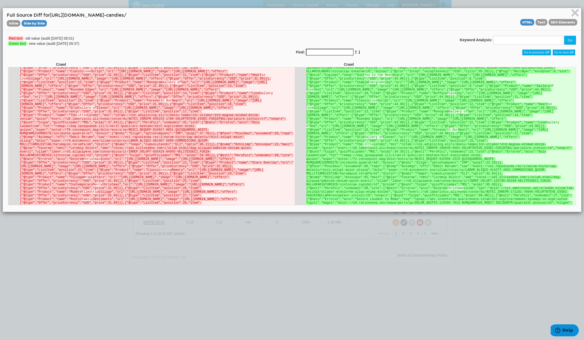
click at [525, 94] on td "</style><script charset="utf-8" src="[URL][DOMAIN_NAME]"></script><style>@keyfr…" at bounding box center [441, 155] width 270 height 405
click at [314, 53] on input "Find:" at bounding box center [330, 52] width 48 height 7
type input "canonical"
